Goal: Information Seeking & Learning: Find specific page/section

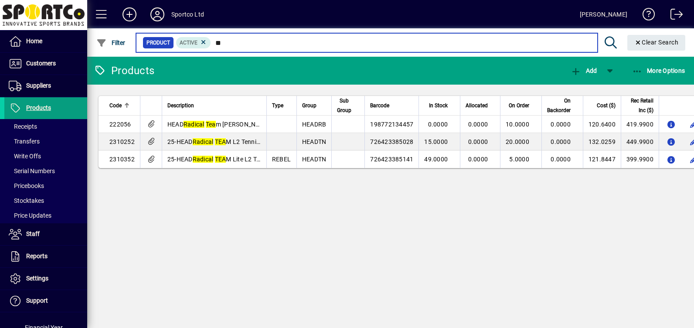
type input "*"
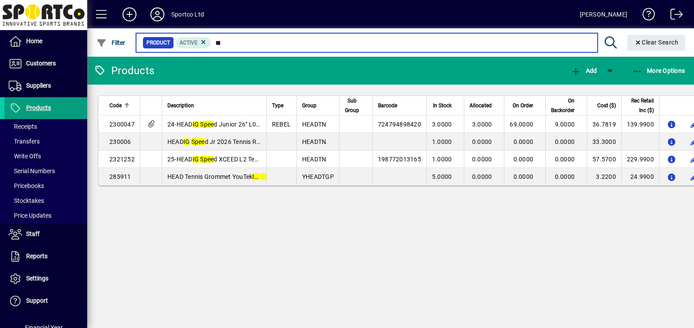
type input "*"
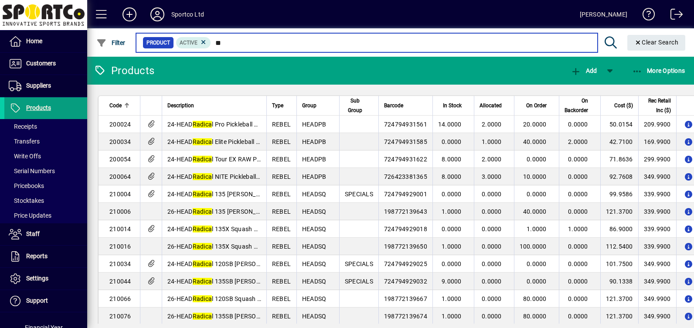
type input "*"
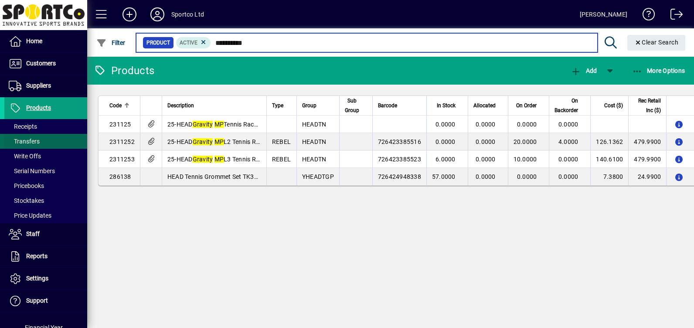
type input "**********"
